Goal: Task Accomplishment & Management: Manage account settings

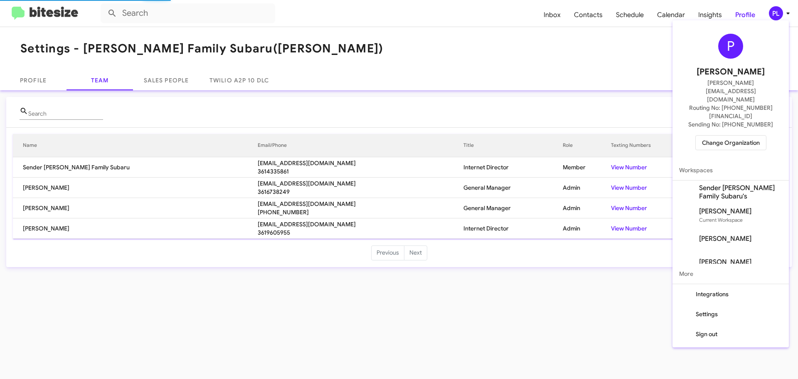
click at [728, 136] on span "Change Organization" at bounding box center [731, 143] width 58 height 14
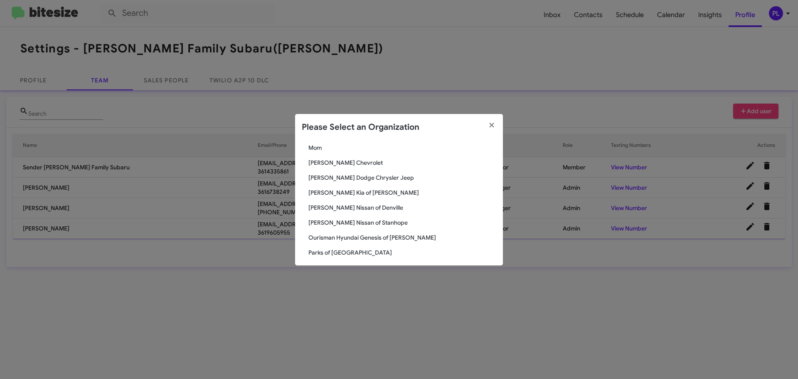
scroll to position [702, 0]
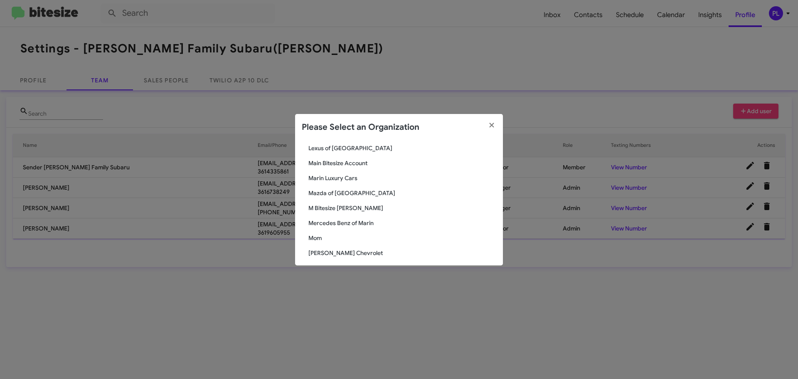
click at [330, 178] on span "Marin Luxury Cars" at bounding box center [402, 178] width 188 height 8
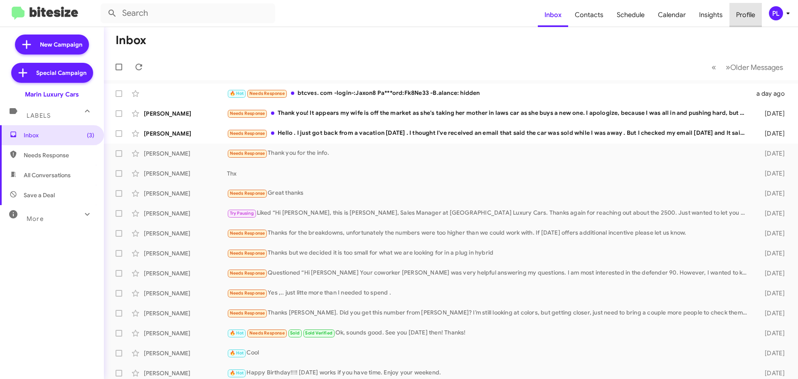
click at [740, 11] on span "Profile" at bounding box center [746, 15] width 32 height 24
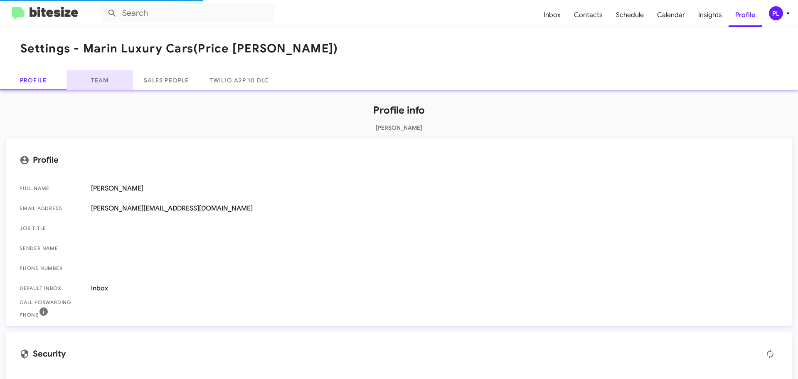
click at [93, 83] on link "Team" at bounding box center [100, 80] width 67 height 20
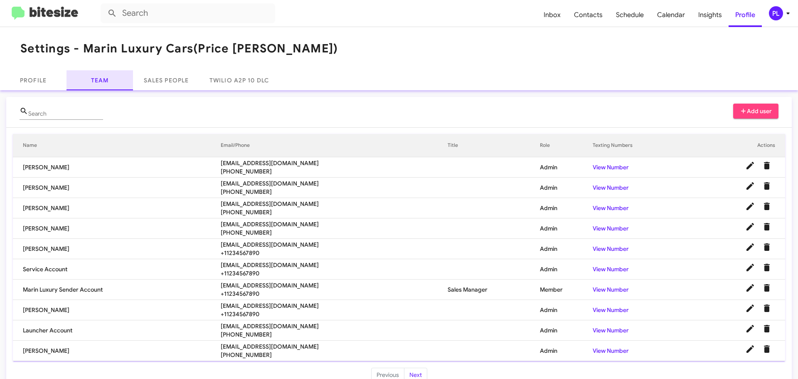
scroll to position [17, 0]
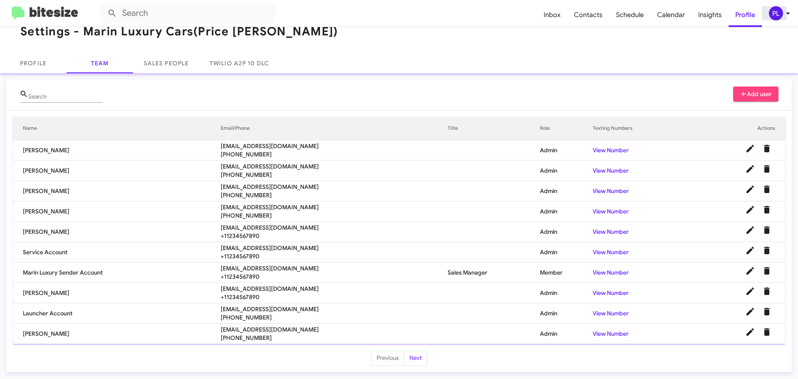
click at [786, 14] on icon at bounding box center [788, 13] width 10 height 10
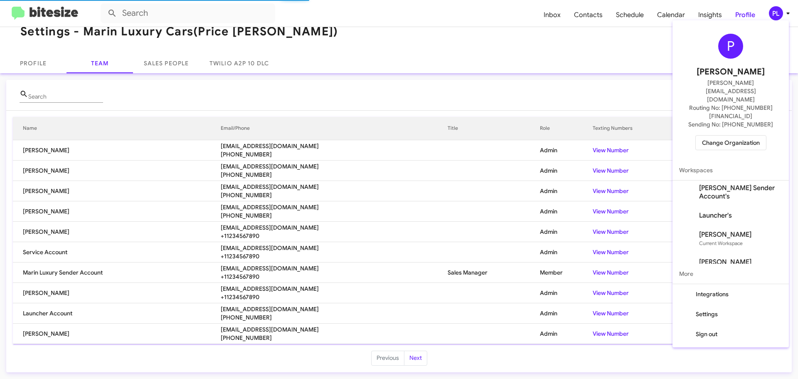
click at [724, 136] on span "Change Organization" at bounding box center [731, 143] width 58 height 14
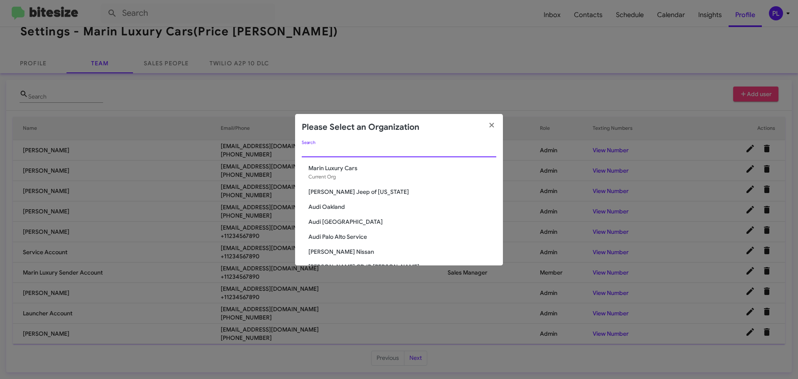
click at [360, 152] on input "Search" at bounding box center [399, 151] width 195 height 7
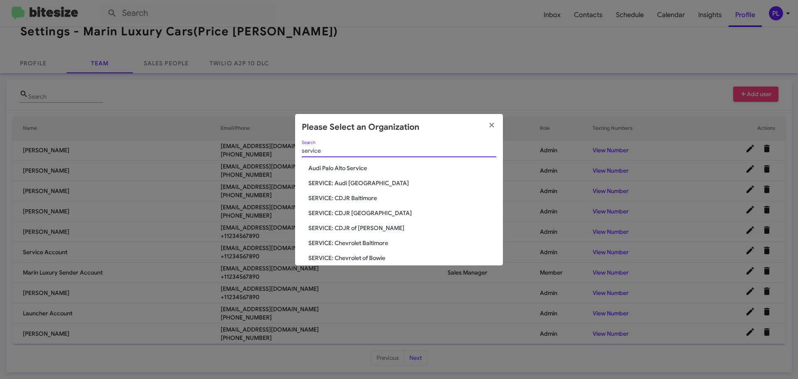
type input "service"
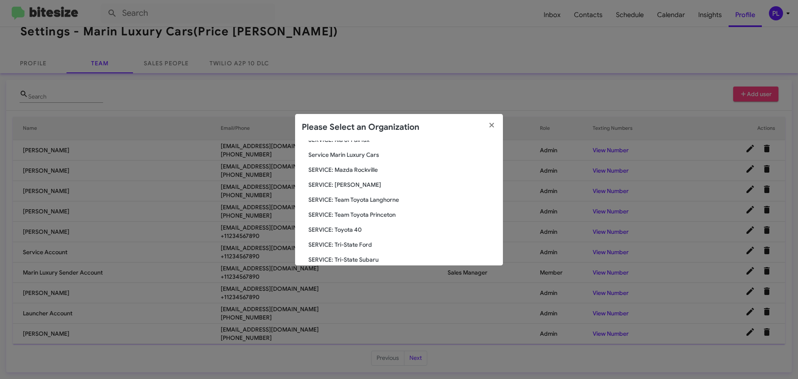
scroll to position [196, 0]
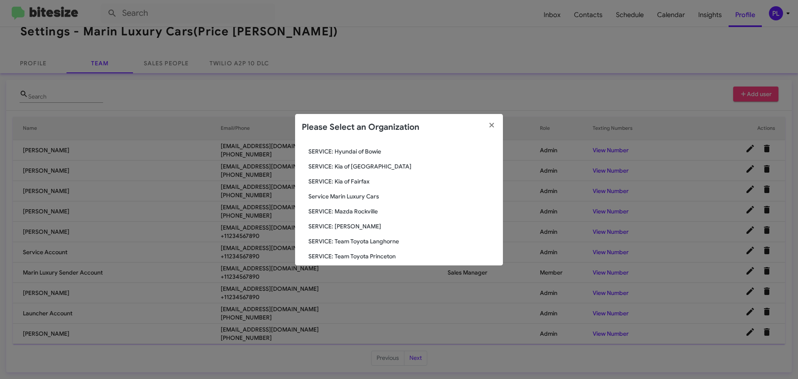
click at [358, 195] on span "Service Marin Luxury Cars" at bounding box center [402, 196] width 188 height 8
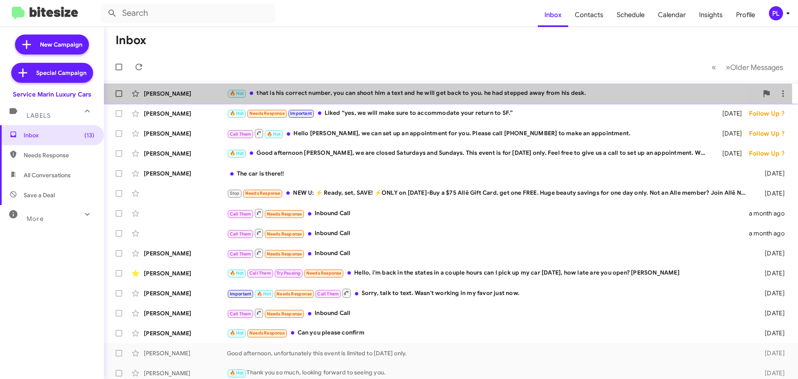
click at [346, 97] on div "🔥 Hot that is his correct number, you can shoot him a text and he will get back…" at bounding box center [492, 94] width 531 height 10
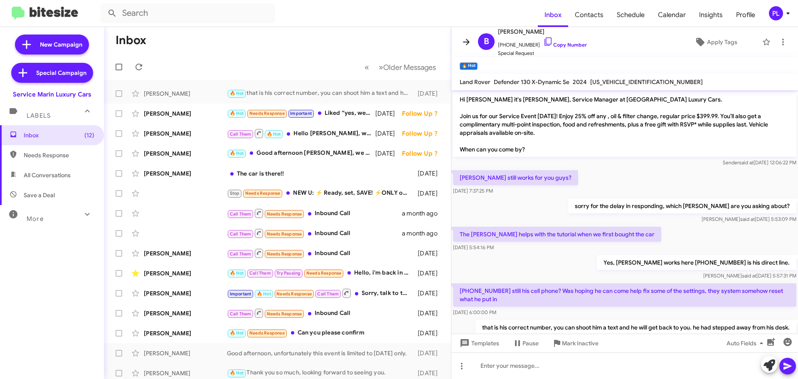
click at [469, 41] on icon at bounding box center [466, 42] width 10 height 10
